Goal: Task Accomplishment & Management: Manage account settings

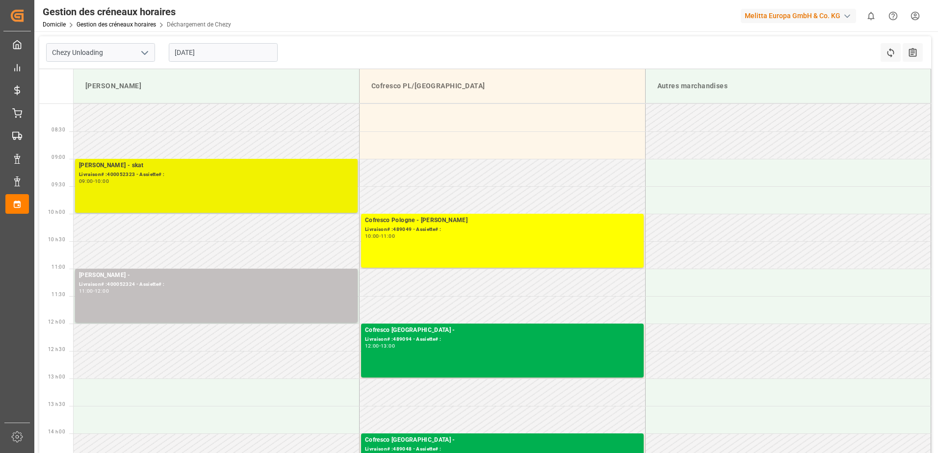
click at [299, 185] on div "[PERSON_NAME] - skat Livraison# :400052323 - Assiette# : 09:00 - 10:00" at bounding box center [216, 186] width 275 height 50
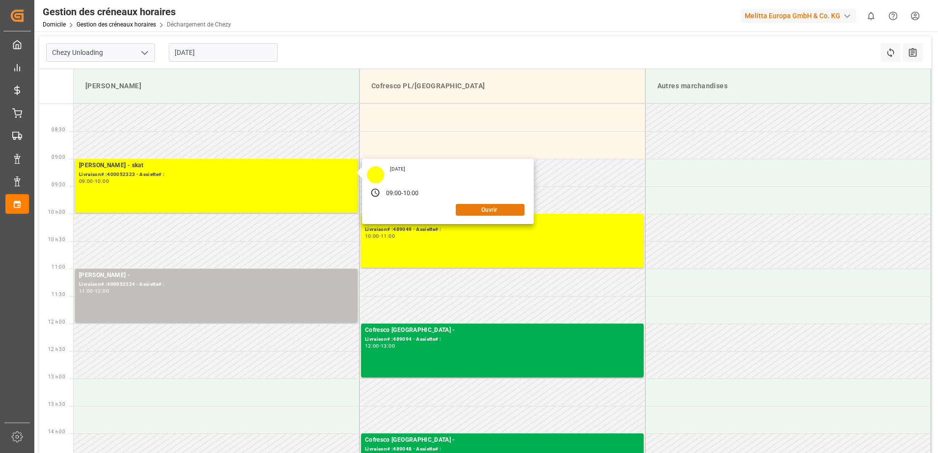
click at [486, 213] on button "Ouvrir" at bounding box center [490, 210] width 69 height 12
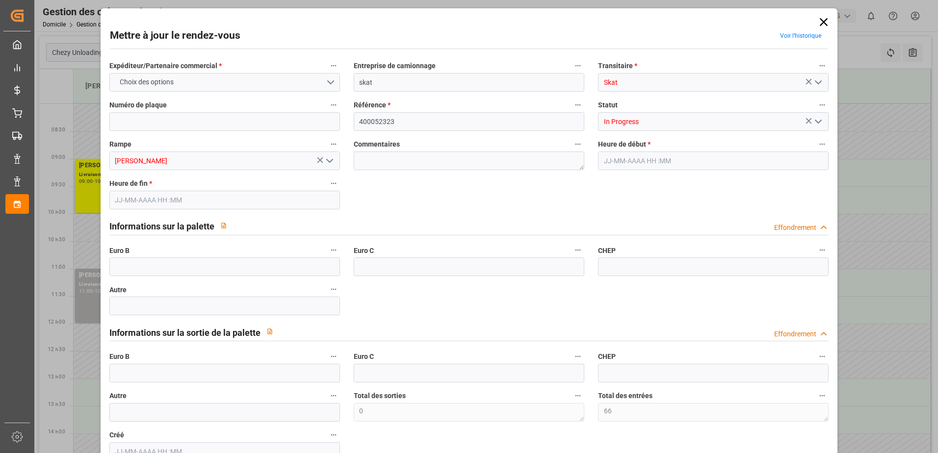
type input "66"
type input "[DATE] 09:00"
type input "[DATE] 10:00"
type input "[DATE] 09:40"
click at [820, 123] on icon "Ouvrir le menu" at bounding box center [818, 122] width 12 height 12
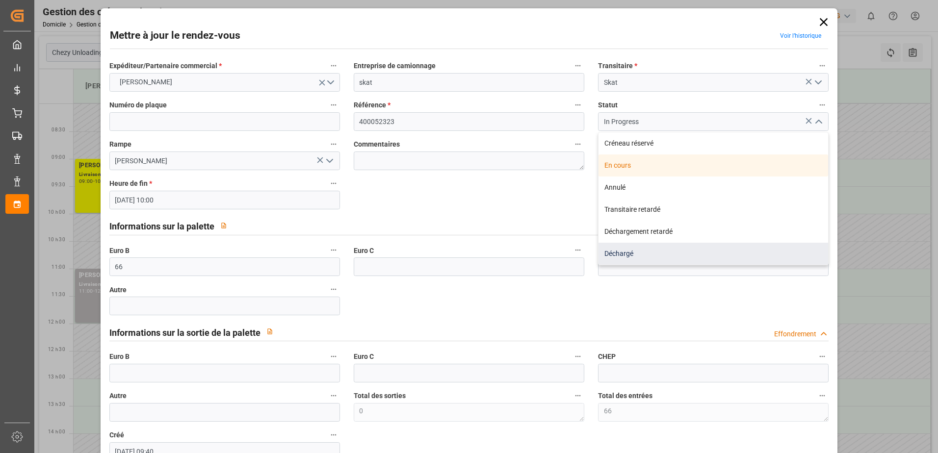
click at [661, 250] on div "Déchargé" at bounding box center [713, 254] width 230 height 22
type input "Unloaded"
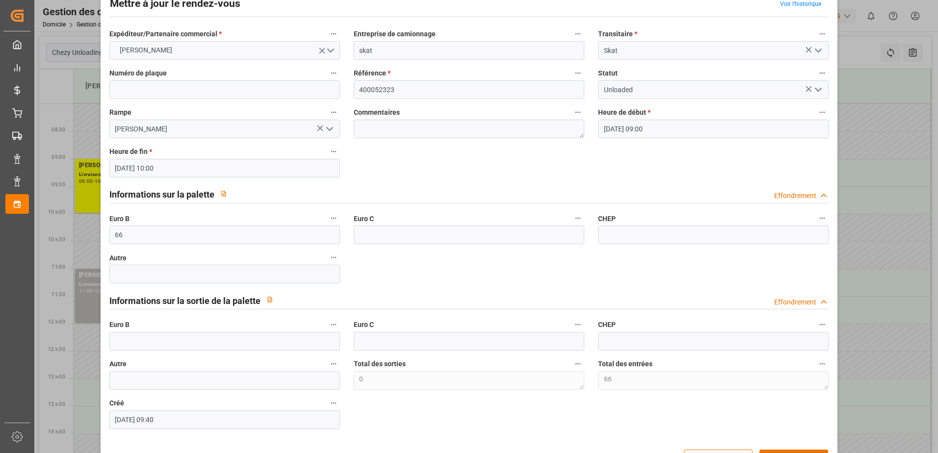
scroll to position [49, 0]
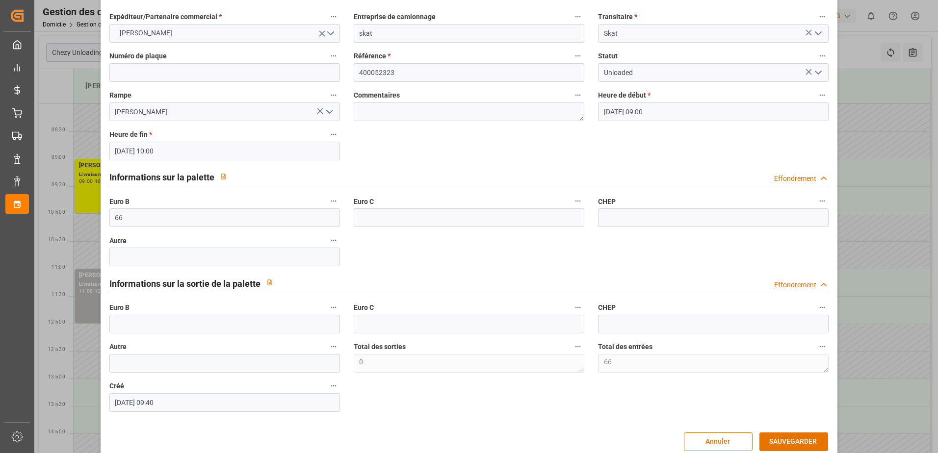
click at [779, 432] on div "Mettre à jour le rendez-vous Voir l’historique Expéditeur/Partenaire commercial…" at bounding box center [469, 210] width 732 height 496
click at [778, 433] on button "SAUVEGARDER" at bounding box center [793, 442] width 69 height 19
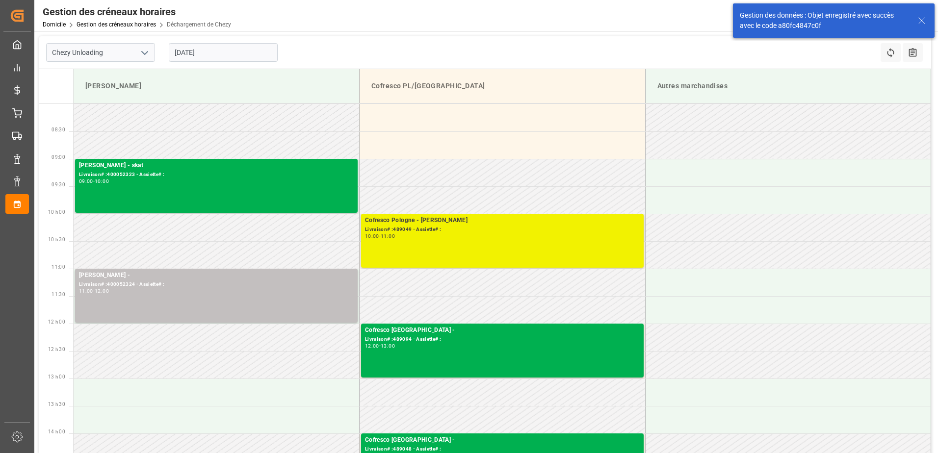
click at [548, 234] on div "10:00 - 11:00" at bounding box center [502, 236] width 275 height 5
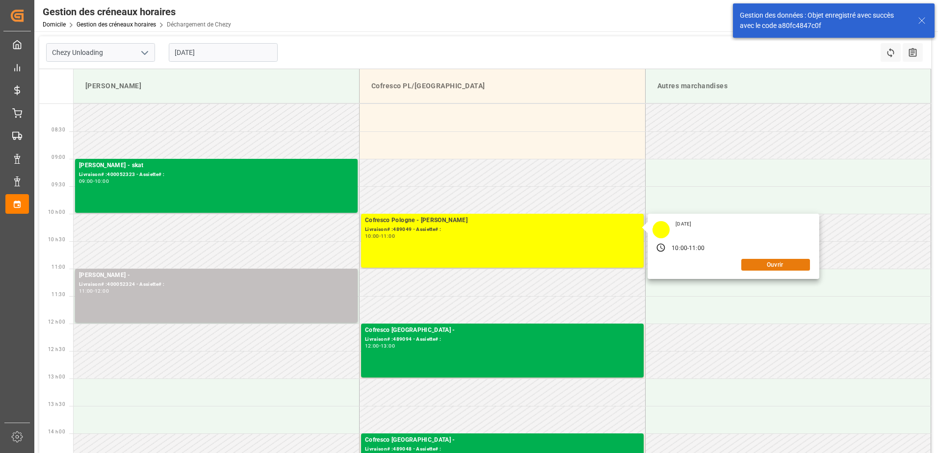
click at [758, 264] on button "Ouvrir" at bounding box center [775, 265] width 69 height 12
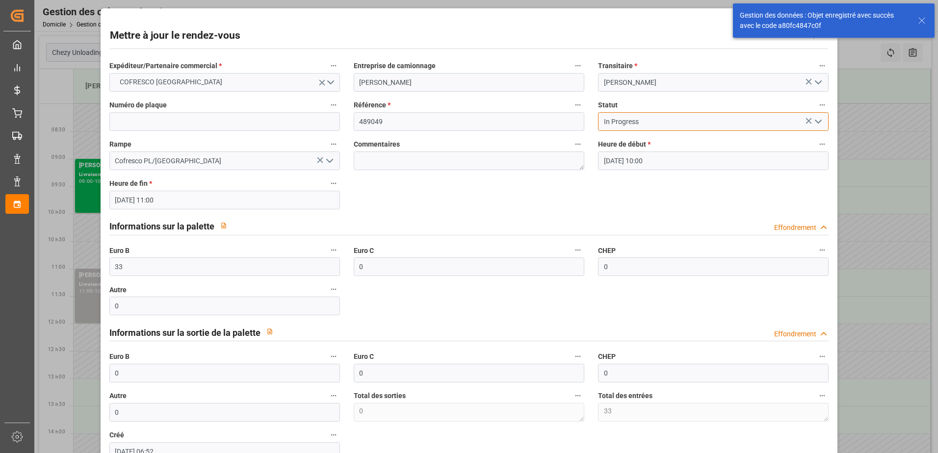
drag, startPoint x: 824, startPoint y: 120, endPoint x: 820, endPoint y: 122, distance: 5.3
click at [824, 120] on input "In Progress" at bounding box center [713, 121] width 231 height 19
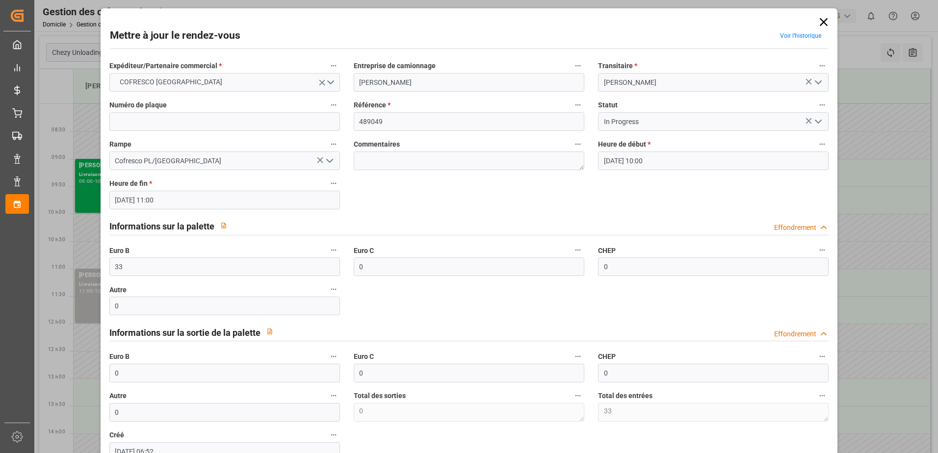
click at [820, 122] on icon "Ouvrir le menu" at bounding box center [818, 122] width 12 height 12
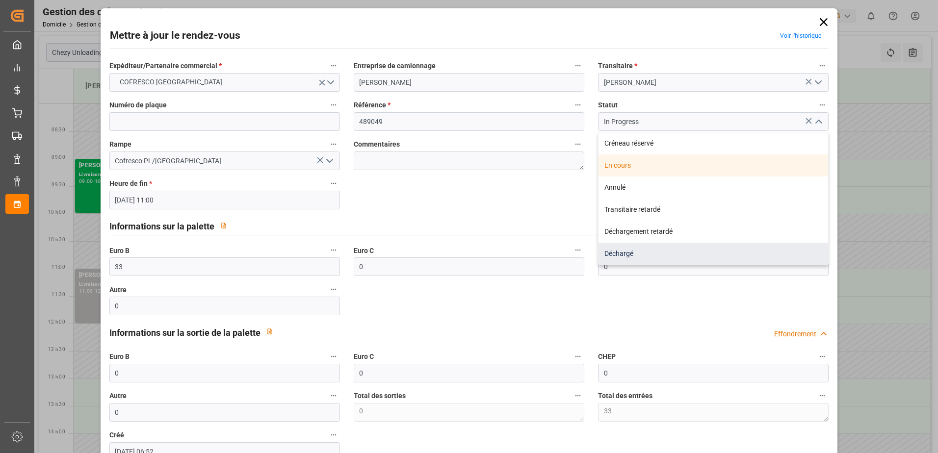
click at [711, 258] on div "Déchargé" at bounding box center [713, 254] width 230 height 22
type input "Unloaded"
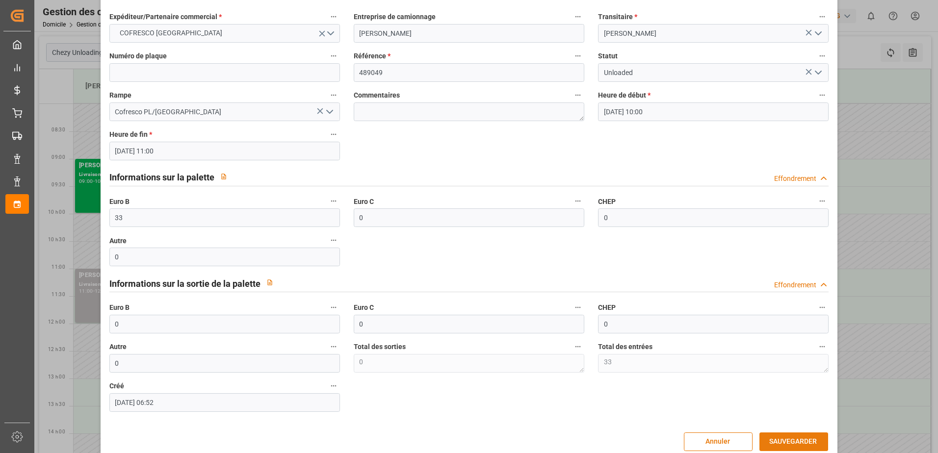
click at [772, 441] on button "SAUVEGARDER" at bounding box center [793, 442] width 69 height 19
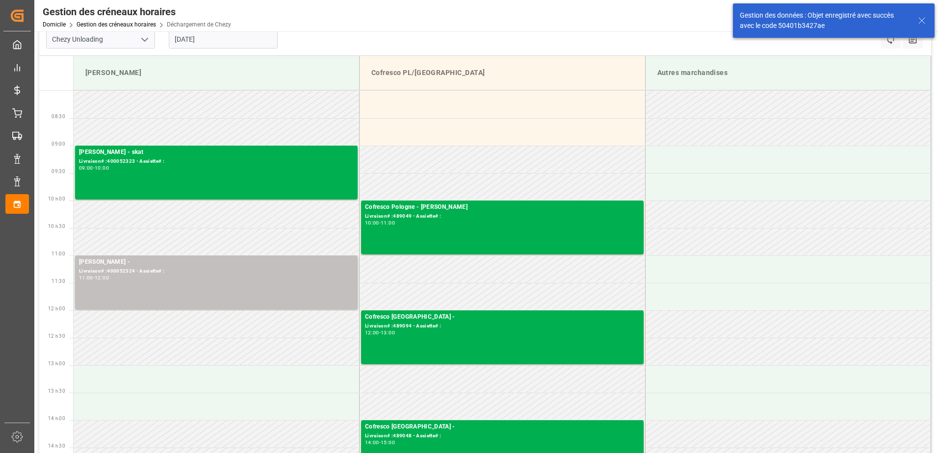
scroll to position [0, 0]
